Goal: Transaction & Acquisition: Purchase product/service

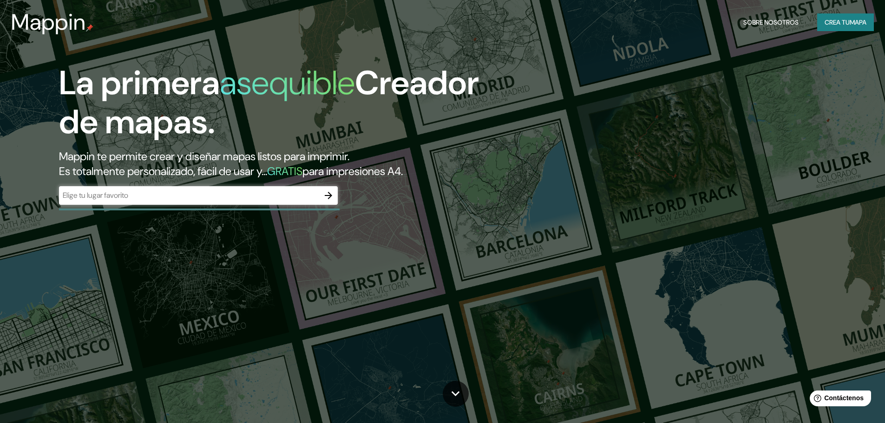
click at [168, 203] on div "​" at bounding box center [198, 195] width 279 height 19
drag, startPoint x: 199, startPoint y: 202, endPoint x: 199, endPoint y: 195, distance: 7.0
click at [199, 201] on div "​" at bounding box center [198, 195] width 279 height 19
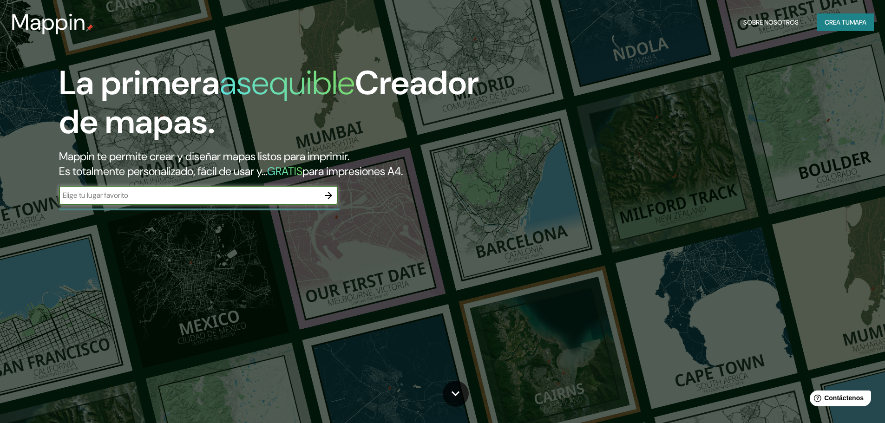
click at [199, 195] on input "text" at bounding box center [189, 195] width 260 height 11
type input "peru"
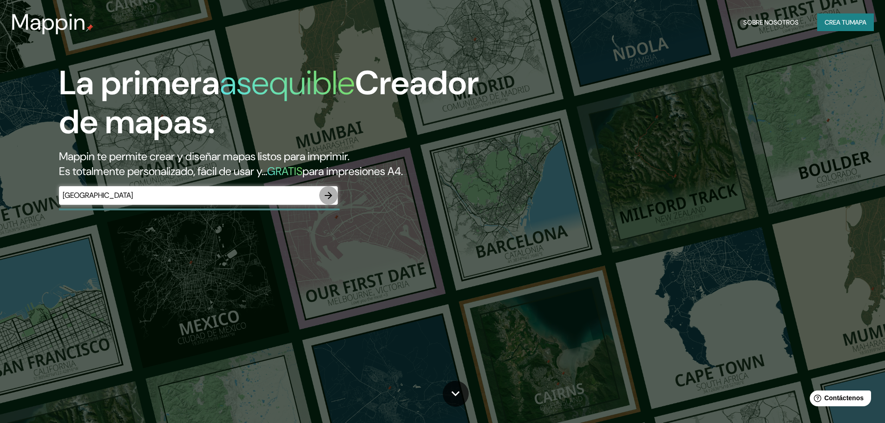
click at [330, 193] on icon "button" at bounding box center [328, 195] width 11 height 11
